Goal: Task Accomplishment & Management: Manage account settings

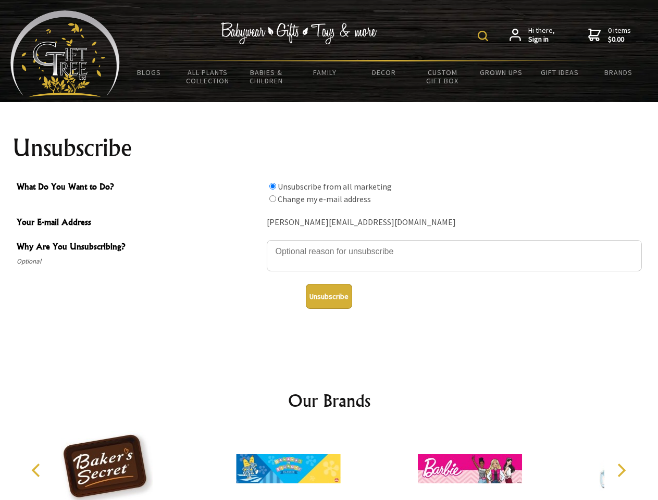
click at [485, 36] on img at bounding box center [483, 36] width 10 height 10
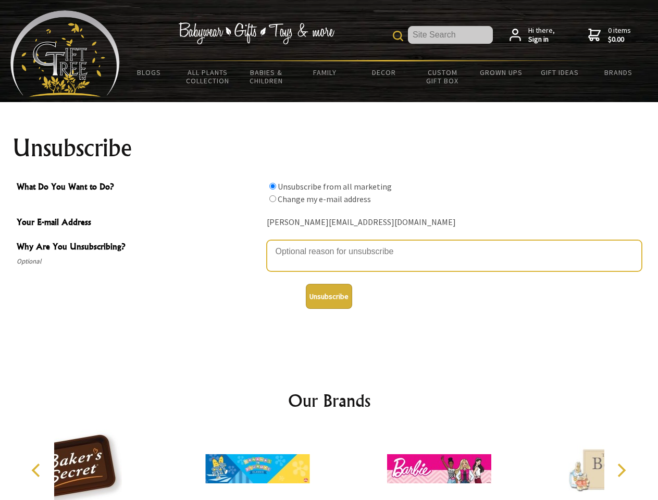
click at [329, 244] on textarea "Why Are You Unsubscribing?" at bounding box center [454, 255] width 375 height 31
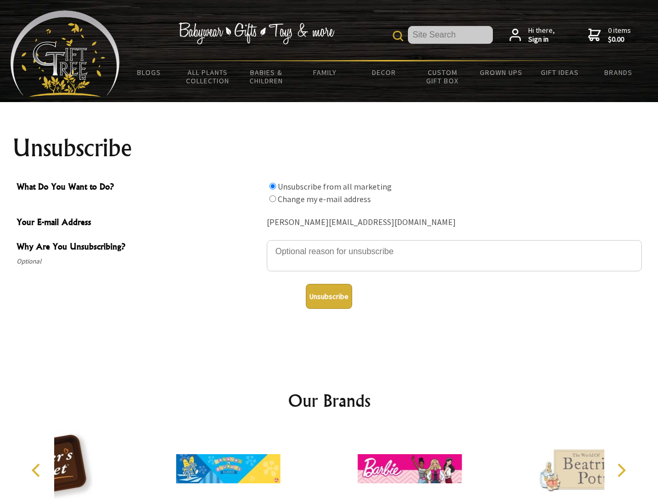
click at [273, 186] on input "What Do You Want to Do?" at bounding box center [272, 186] width 7 height 7
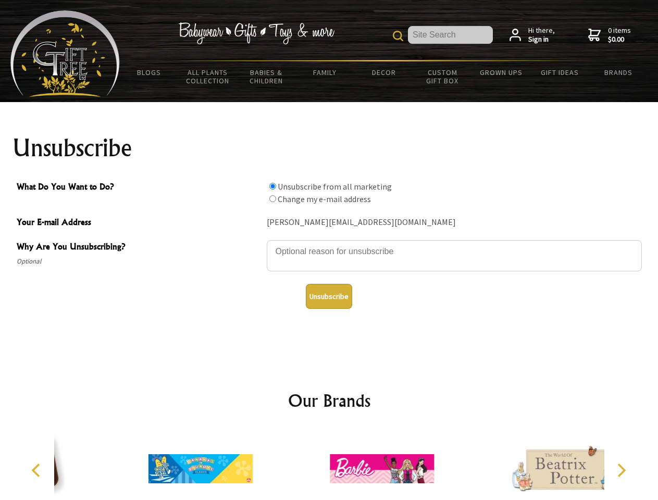
click at [273, 199] on input "What Do You Want to Do?" at bounding box center [272, 198] width 7 height 7
radio input "true"
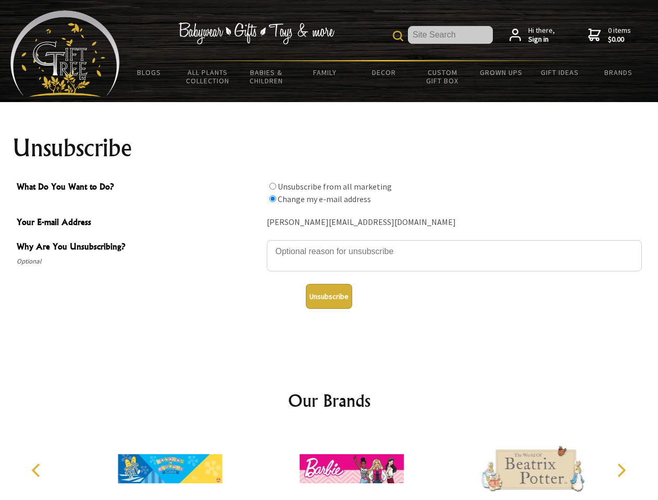
click at [329, 296] on button "Unsubscribe" at bounding box center [329, 296] width 46 height 25
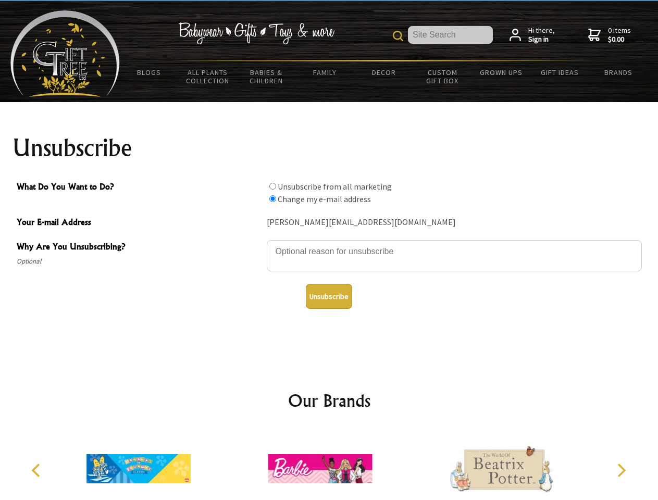
click at [38, 471] on icon "Previous" at bounding box center [37, 471] width 14 height 14
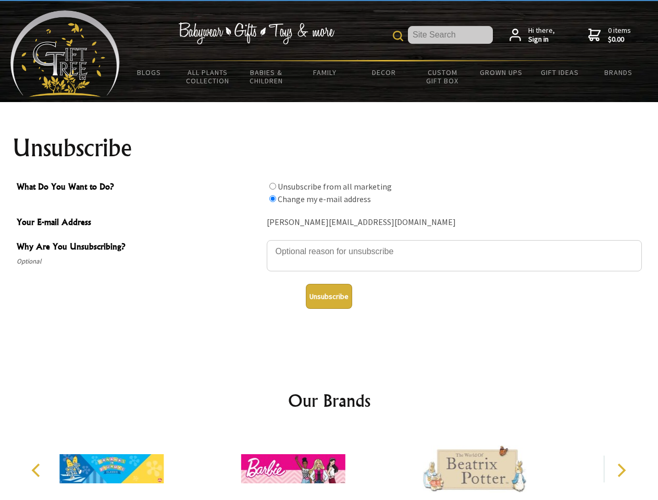
click at [621, 471] on icon "Next" at bounding box center [621, 471] width 14 height 14
